Goal: Information Seeking & Learning: Learn about a topic

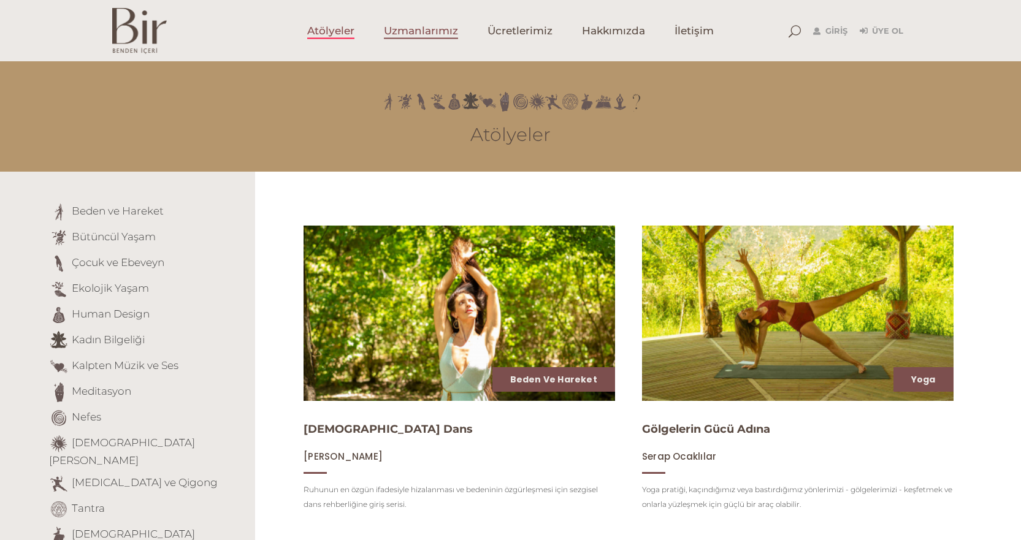
click at [435, 32] on span "Uzmanlarımız" at bounding box center [421, 31] width 74 height 14
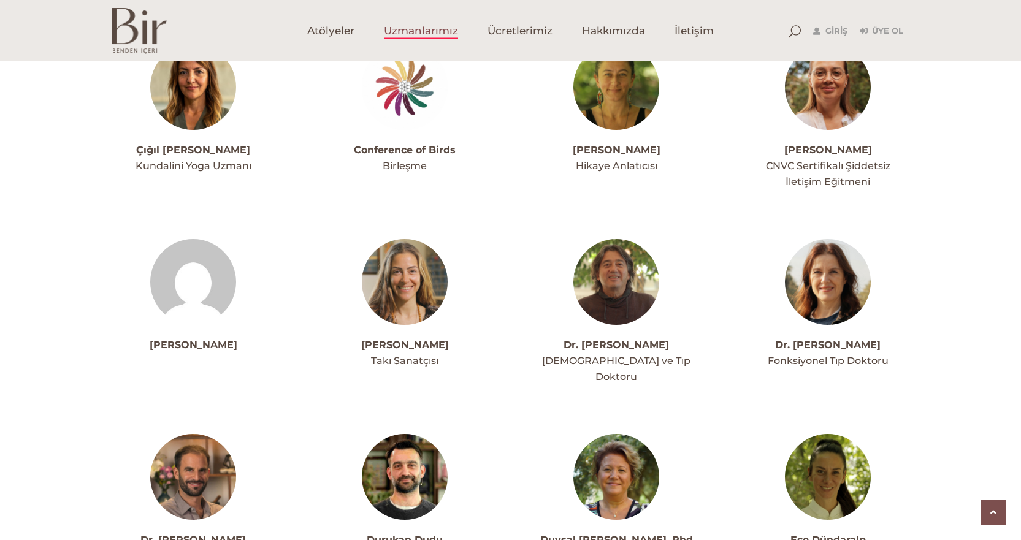
scroll to position [920, 0]
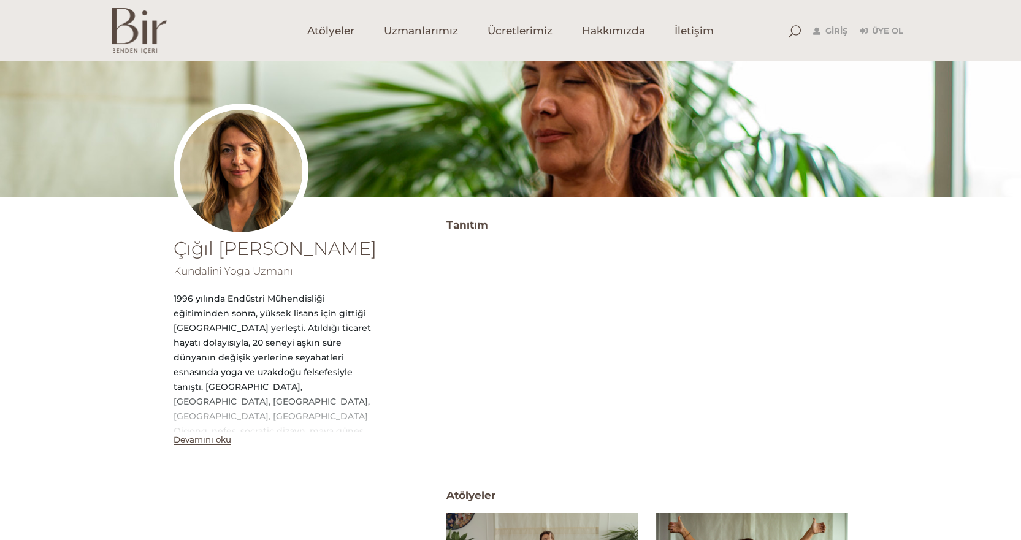
scroll to position [202, 0]
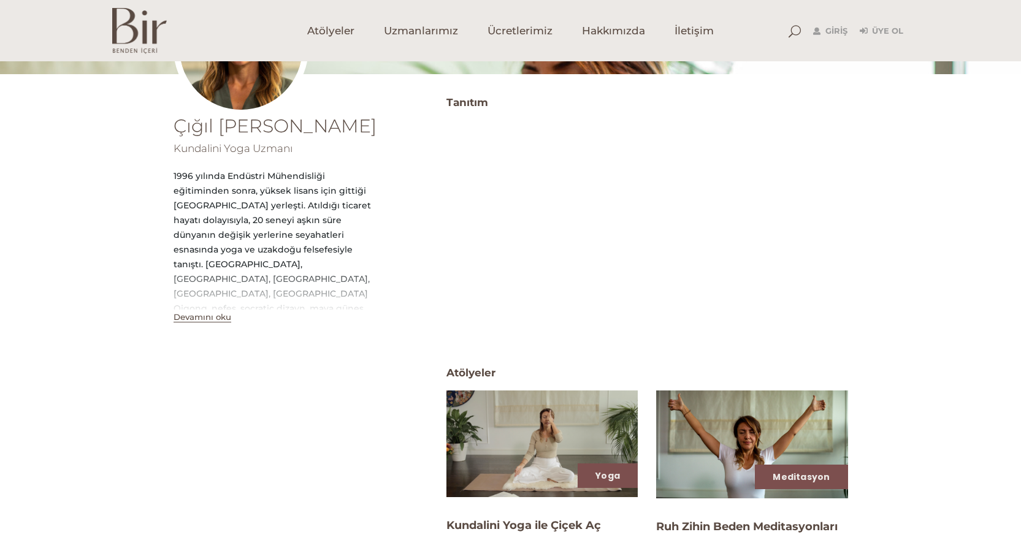
click at [206, 317] on button "Devamını oku" at bounding box center [202, 317] width 58 height 10
